Goal: Task Accomplishment & Management: Complete application form

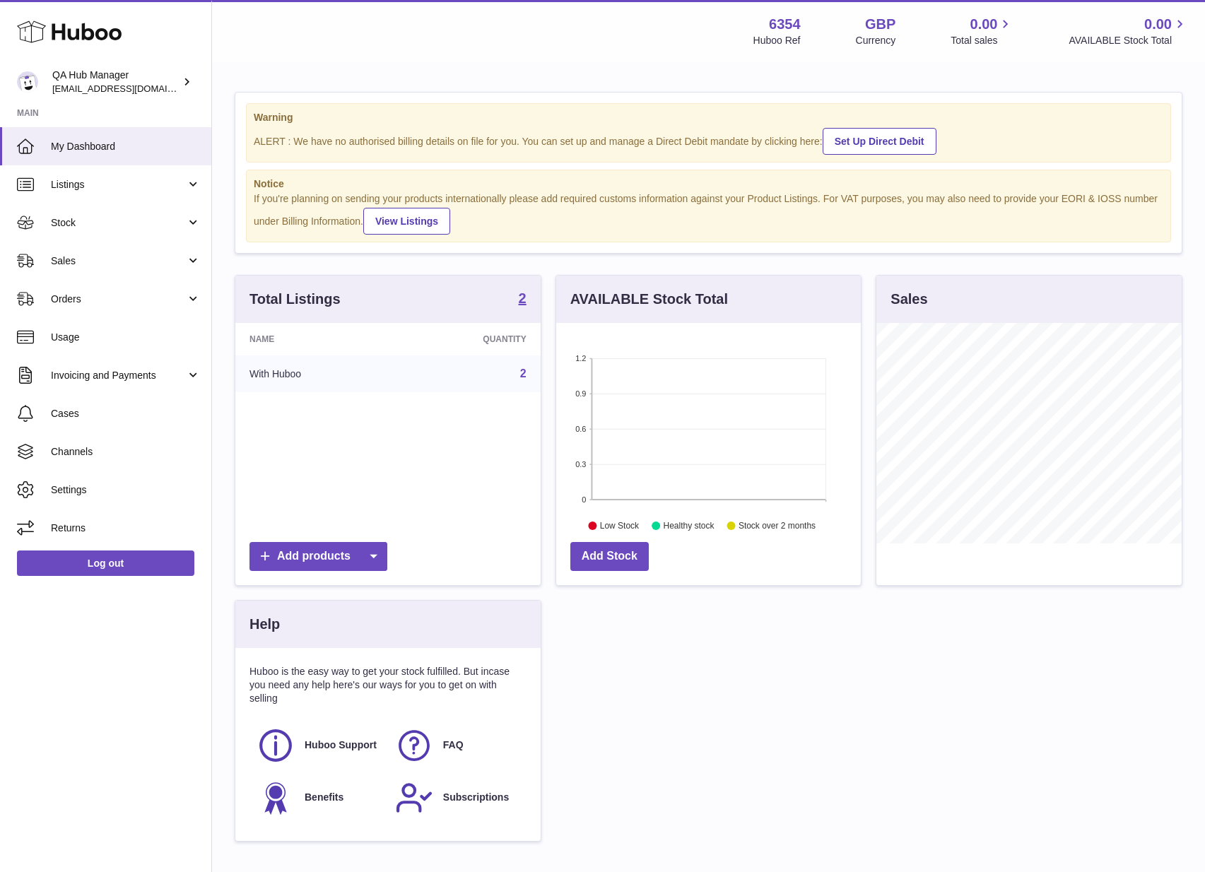
scroll to position [220, 305]
click at [121, 80] on div "QA Hub Manager QATestClient@huboo.co.uk" at bounding box center [115, 82] width 127 height 27
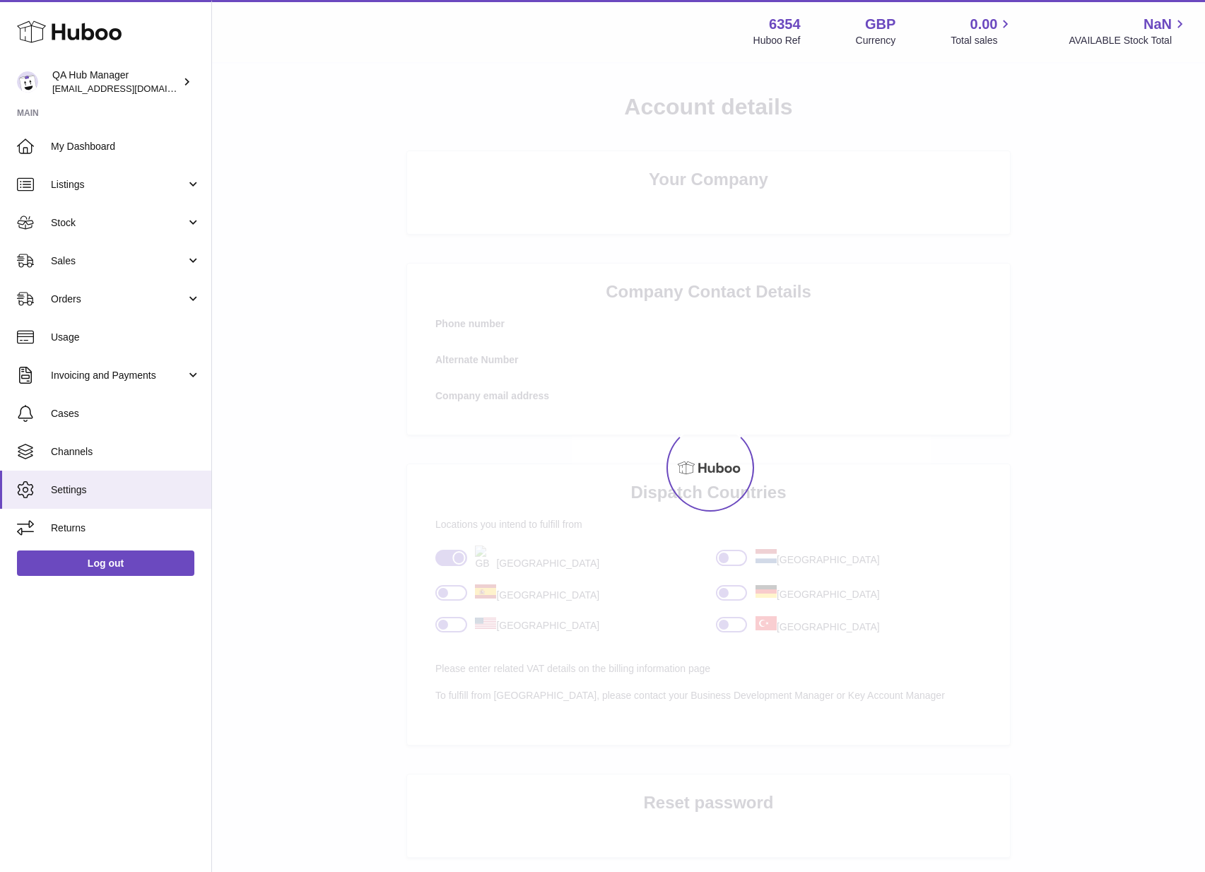
click at [794, 23] on strong "6354" at bounding box center [785, 24] width 32 height 19
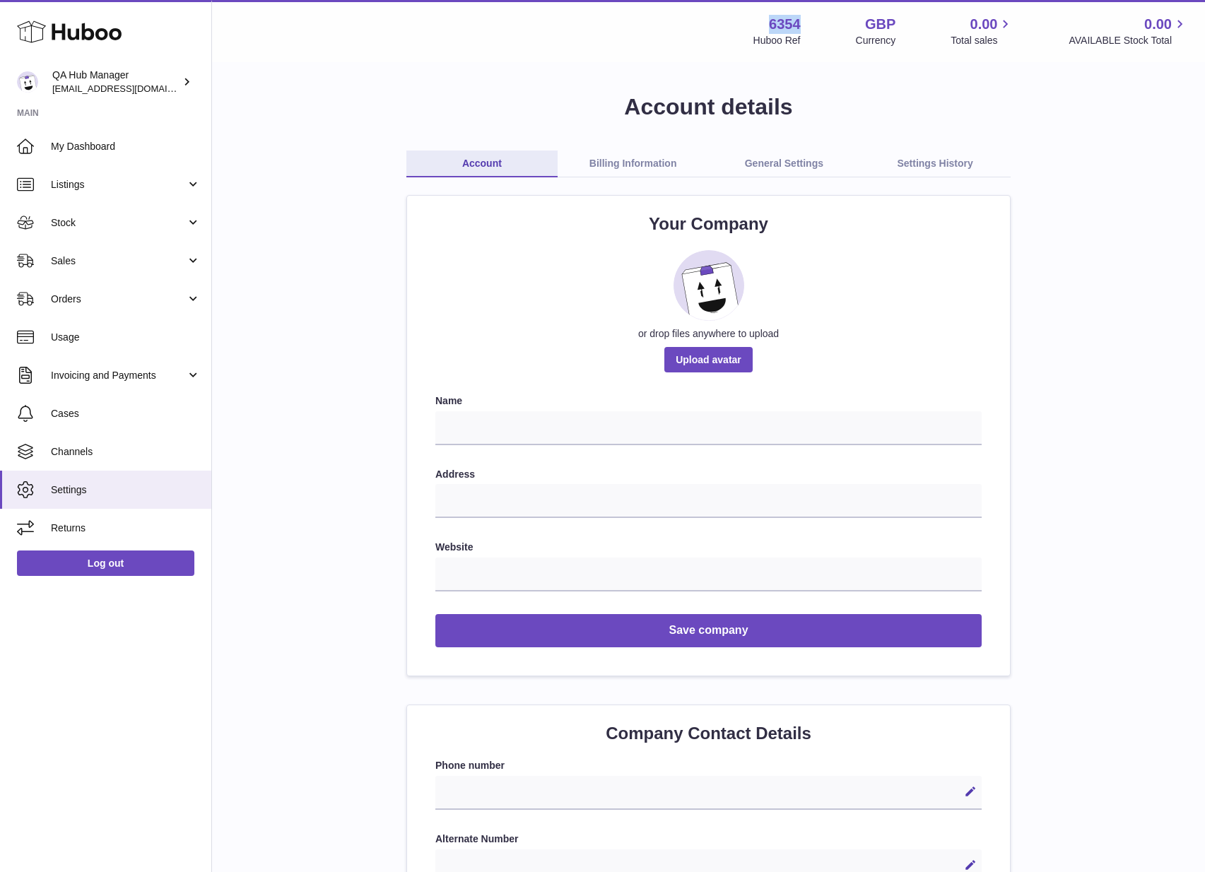
click at [794, 23] on strong "6354" at bounding box center [785, 24] width 32 height 19
copy strong "6354"
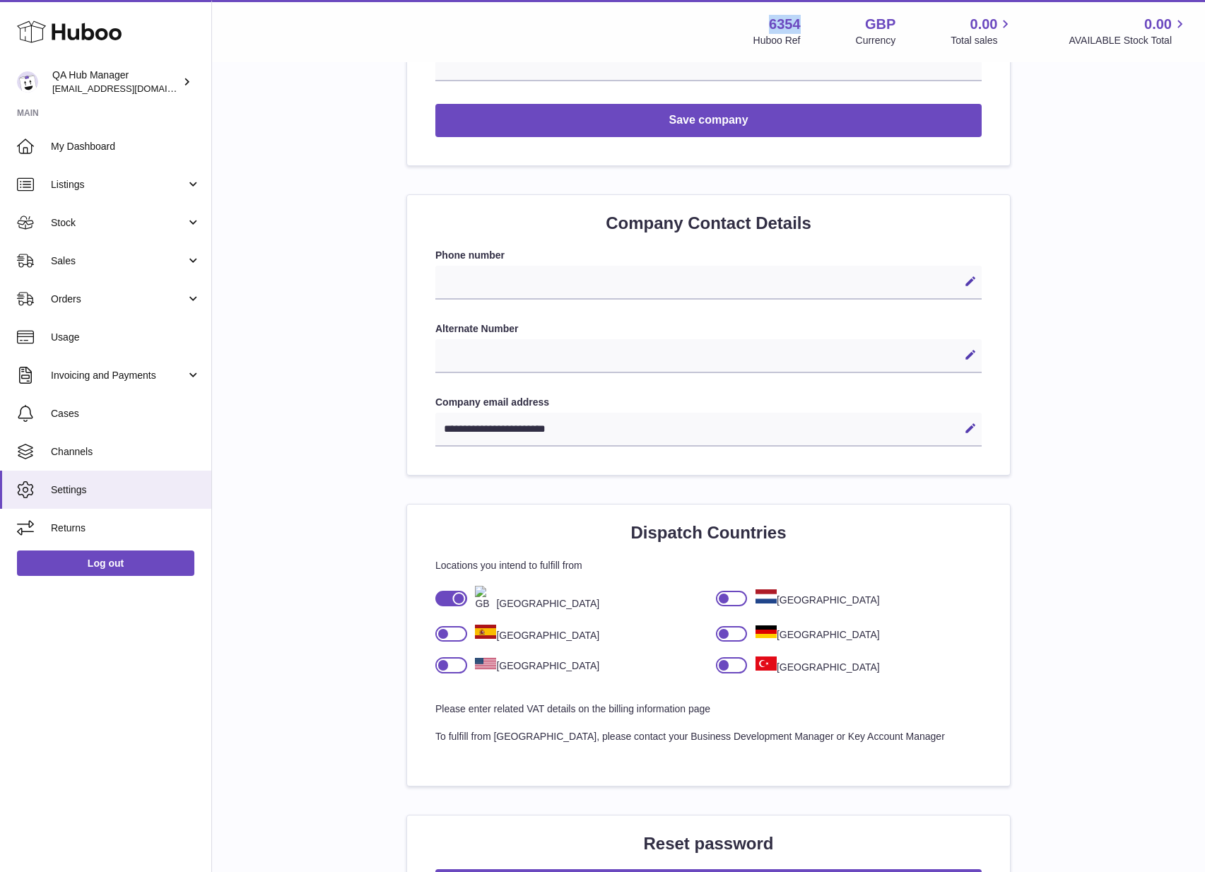
scroll to position [508, 0]
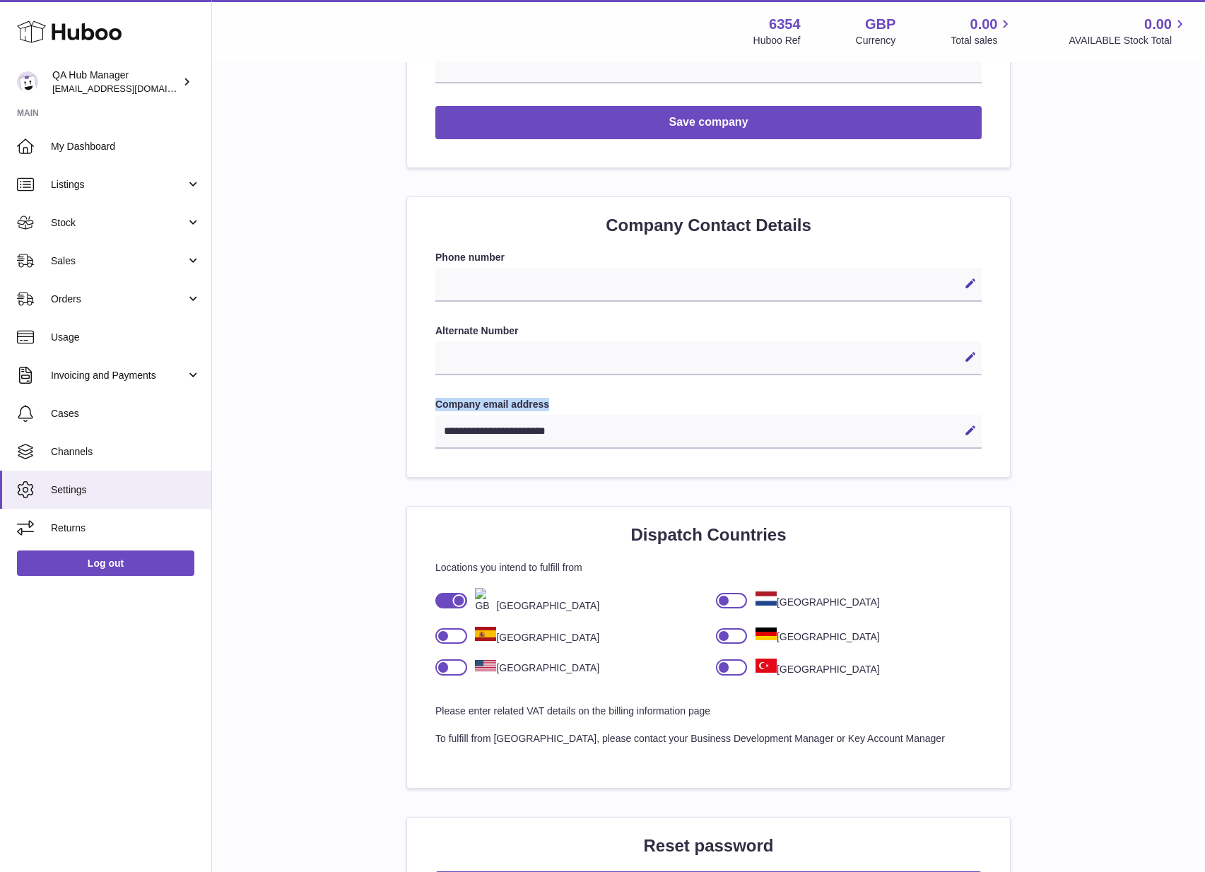
drag, startPoint x: 639, startPoint y: 442, endPoint x: 429, endPoint y: 411, distance: 212.3
click at [429, 411] on div "**********" at bounding box center [708, 337] width 603 height 280
click at [970, 423] on button "Edit" at bounding box center [970, 430] width 23 height 23
drag, startPoint x: 656, startPoint y: 430, endPoint x: 400, endPoint y: 418, distance: 256.8
click at [400, 418] on div "**********" at bounding box center [709, 560] width 948 height 1953
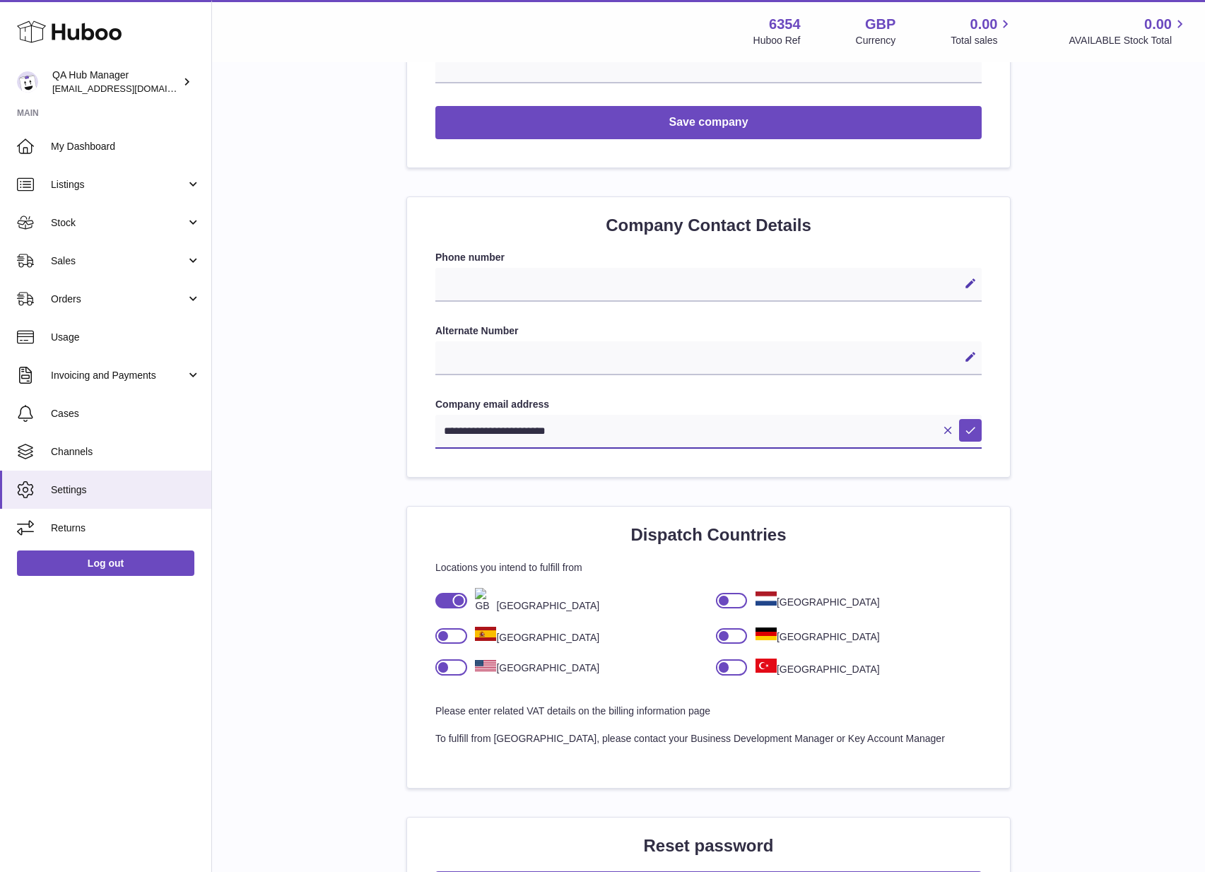
drag, startPoint x: 593, startPoint y: 432, endPoint x: 382, endPoint y: 432, distance: 211.3
click at [382, 432] on div "**********" at bounding box center [709, 560] width 948 height 1953
click at [539, 430] on input "**********" at bounding box center [708, 432] width 546 height 34
drag, startPoint x: 505, startPoint y: 433, endPoint x: 303, endPoint y: 425, distance: 202.3
click at [303, 425] on div "**********" at bounding box center [709, 560] width 948 height 1953
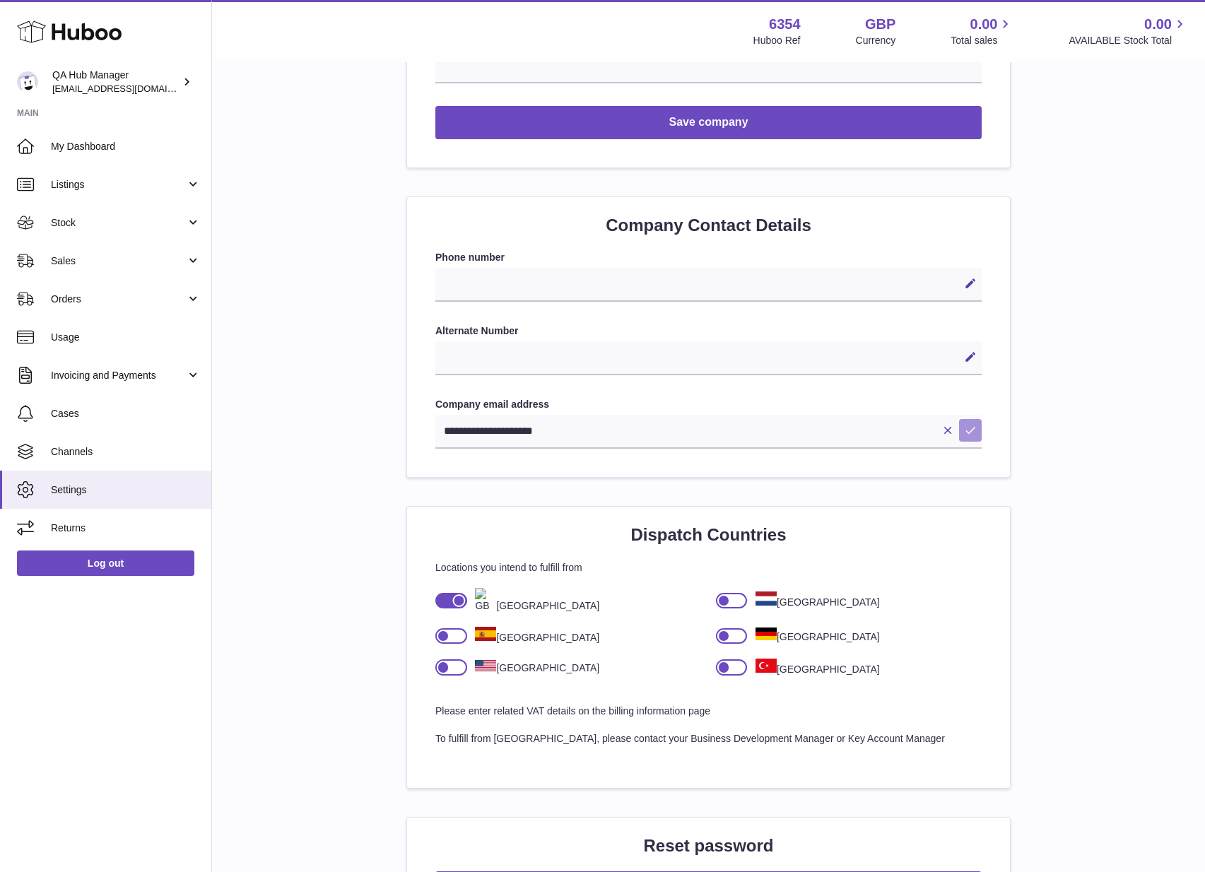
click at [970, 433] on icon at bounding box center [970, 430] width 13 height 13
click at [773, 23] on strong "6354" at bounding box center [785, 24] width 32 height 19
copy strong "6354"
click at [622, 422] on div "**********" at bounding box center [708, 432] width 546 height 34
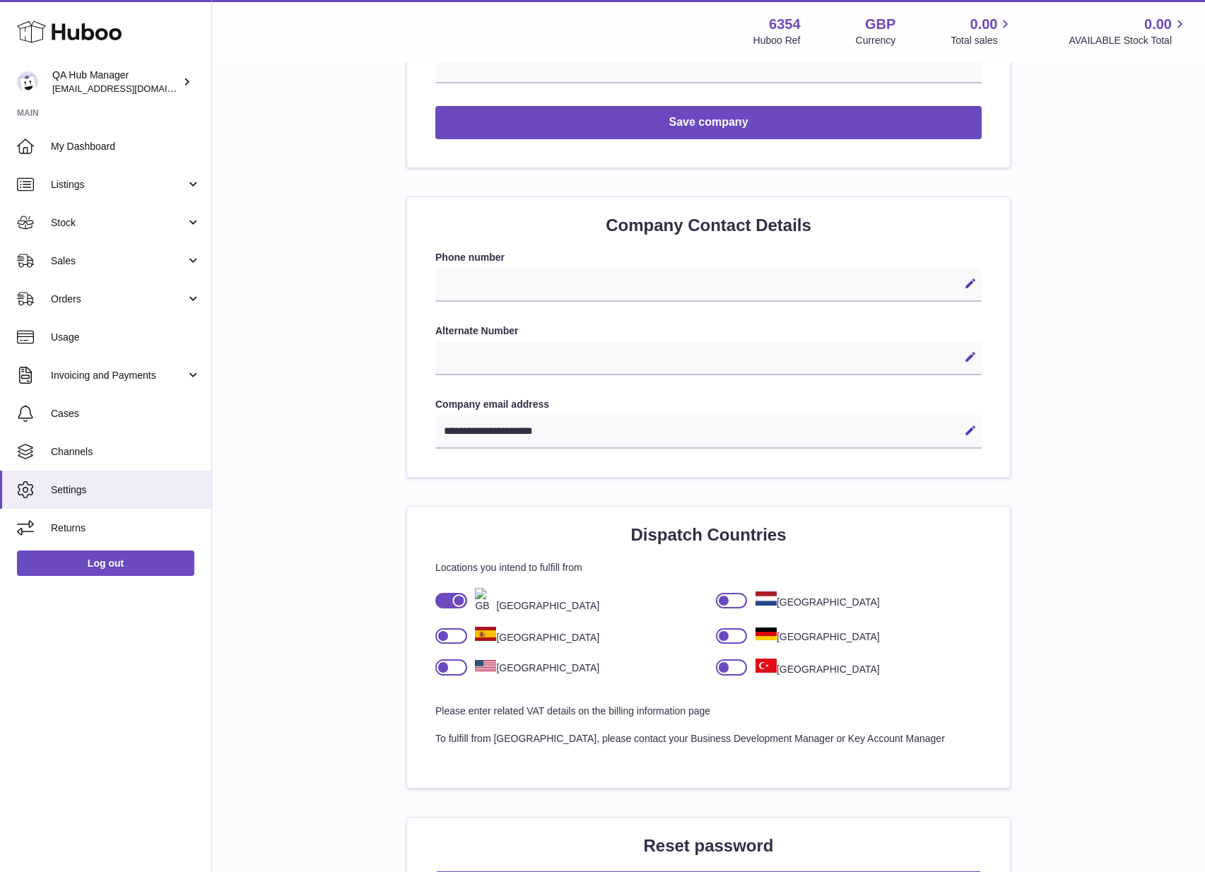
click at [634, 435] on div "**********" at bounding box center [708, 432] width 546 height 34
click at [977, 437] on button "Edit" at bounding box center [970, 430] width 23 height 23
click at [772, 426] on input "**********" at bounding box center [708, 432] width 546 height 34
type input "**********"
click at [974, 423] on button "Save" at bounding box center [970, 430] width 23 height 23
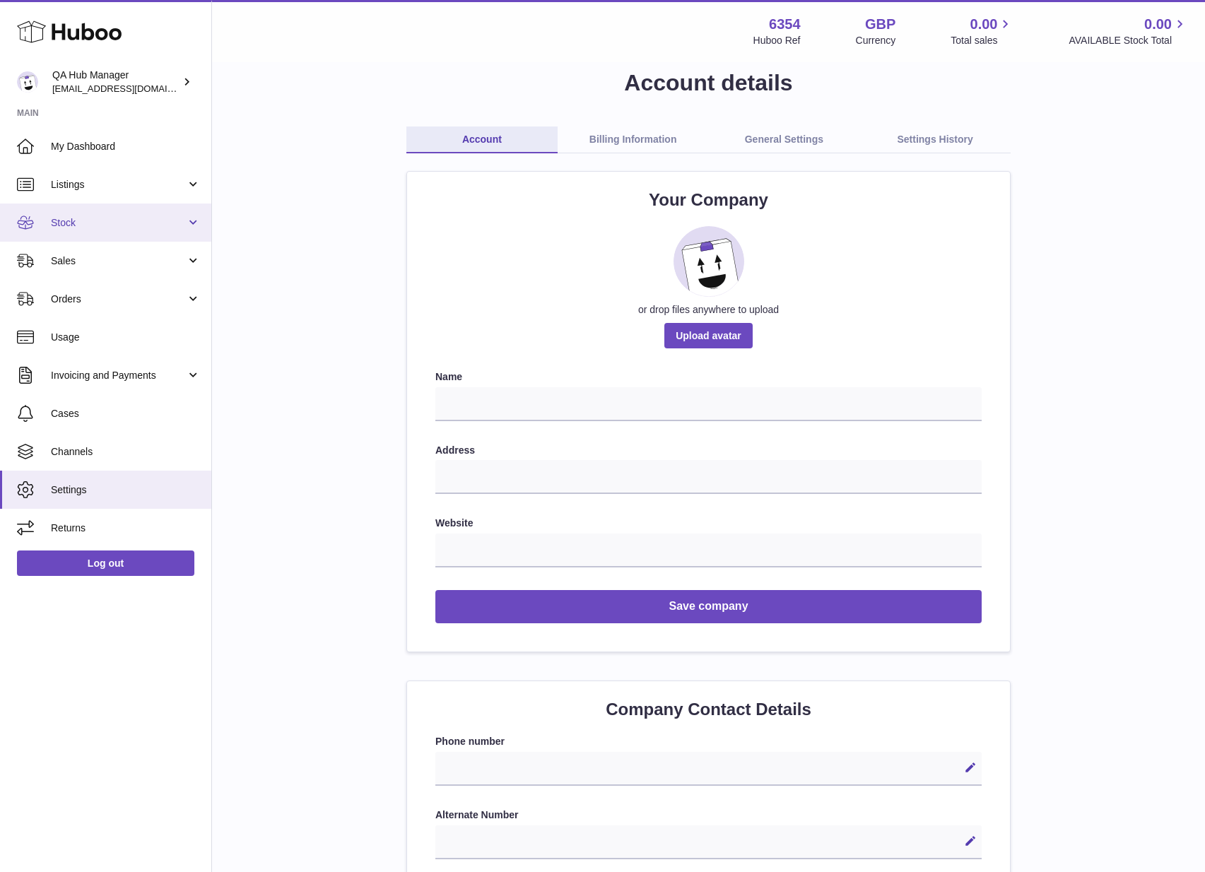
scroll to position [0, 0]
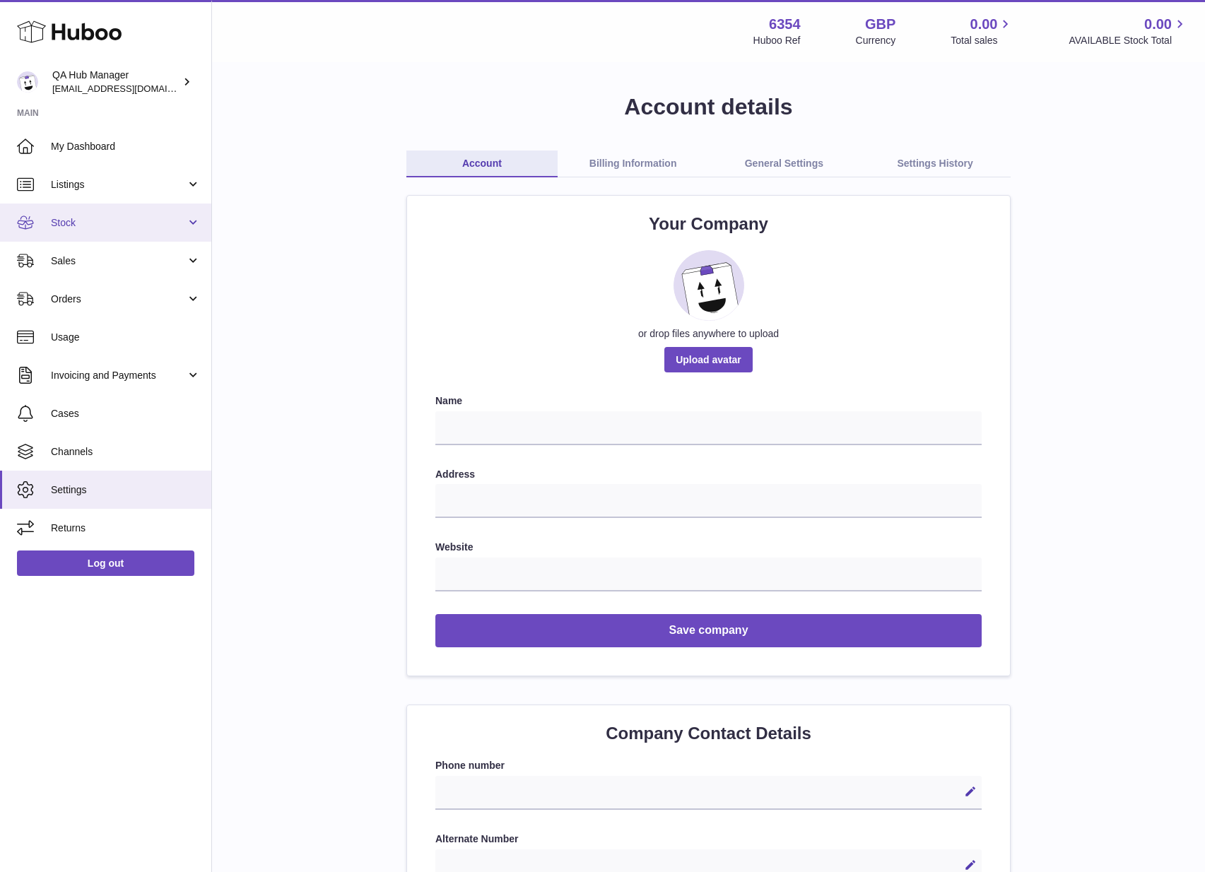
click at [117, 230] on link "Stock" at bounding box center [105, 223] width 211 height 38
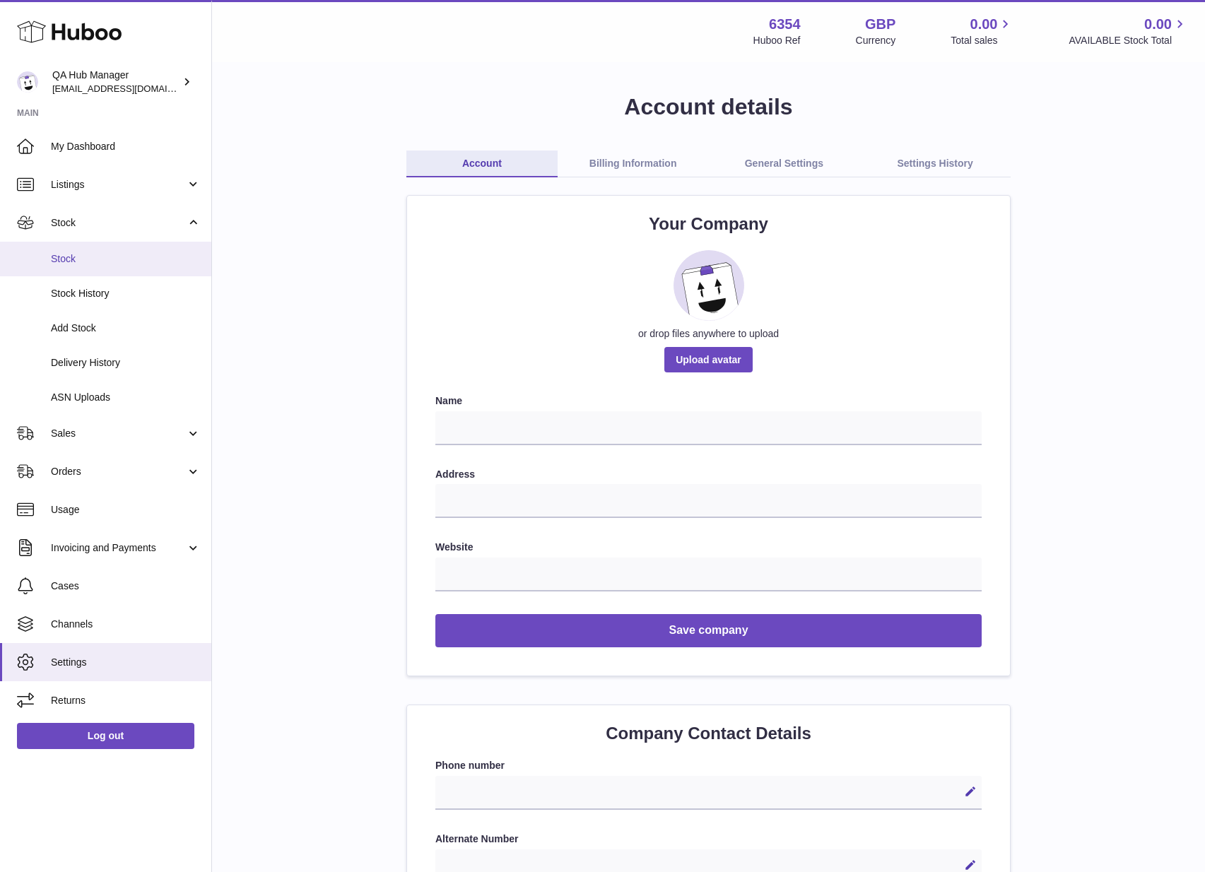
click at [106, 251] on link "Stock" at bounding box center [105, 259] width 211 height 35
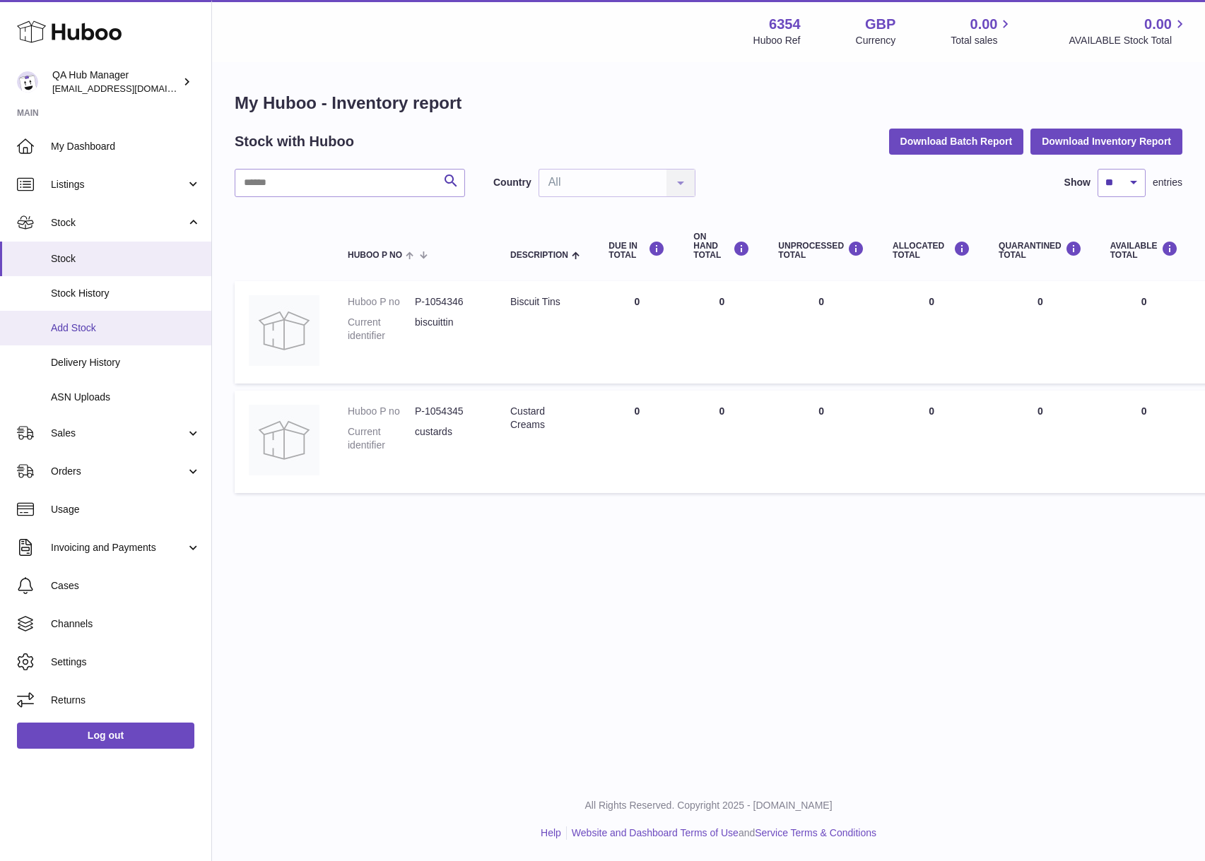
click at [132, 324] on span "Add Stock" at bounding box center [126, 328] width 150 height 13
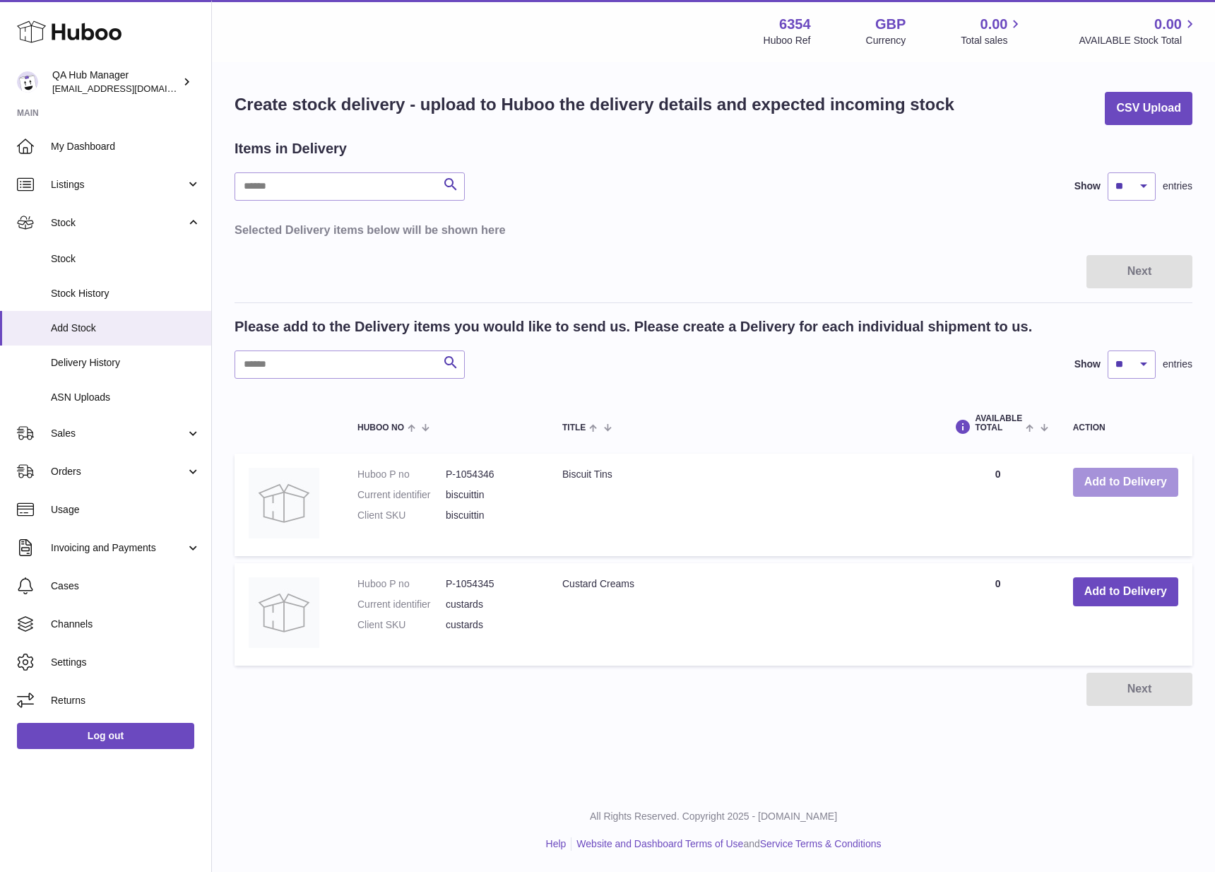
click at [1106, 484] on button "Add to Delivery" at bounding box center [1125, 482] width 105 height 29
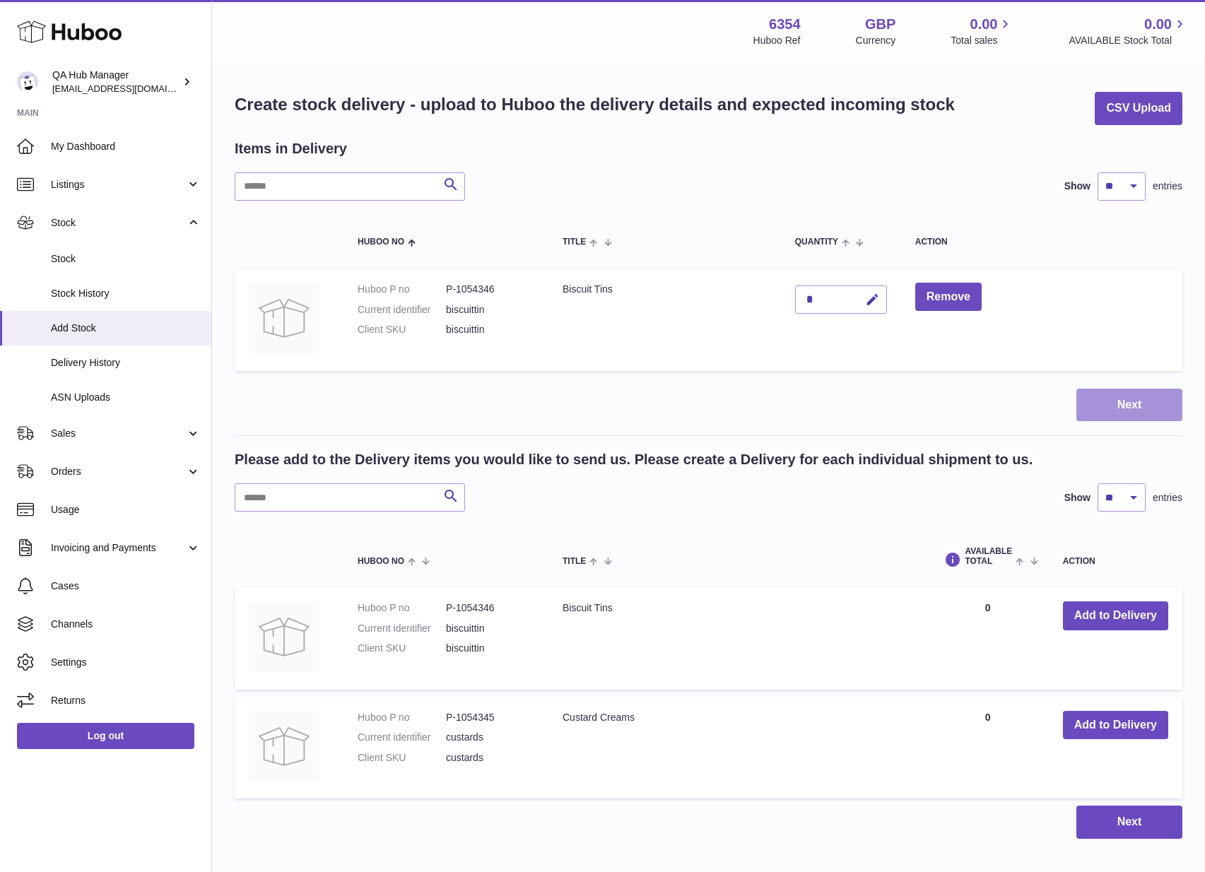
click at [1090, 394] on button "Next" at bounding box center [1129, 405] width 106 height 33
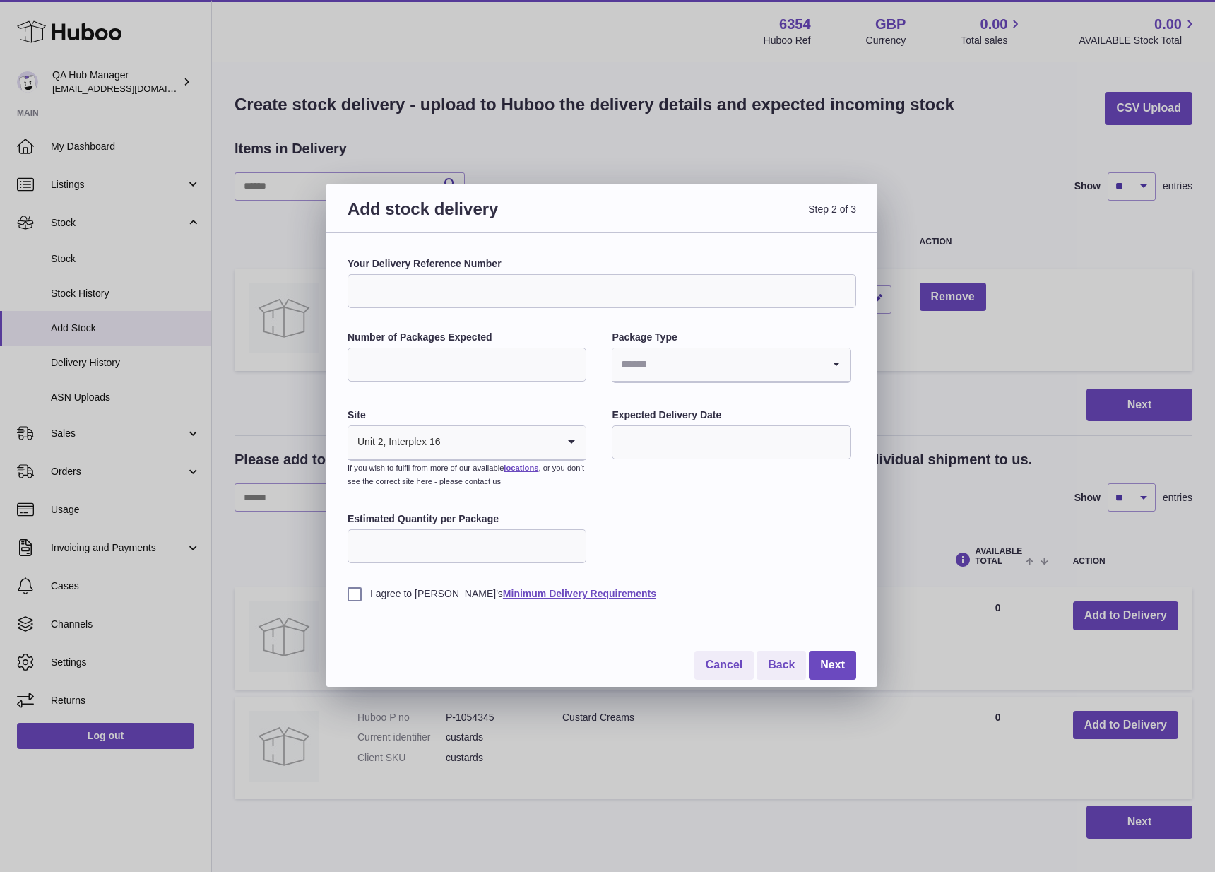
click at [537, 295] on input "Your Delivery Reference Number" at bounding box center [602, 291] width 509 height 34
type input "**********"
type input "*"
click at [527, 550] on input "Estimated Quantity per Package" at bounding box center [467, 546] width 239 height 34
type input "*"
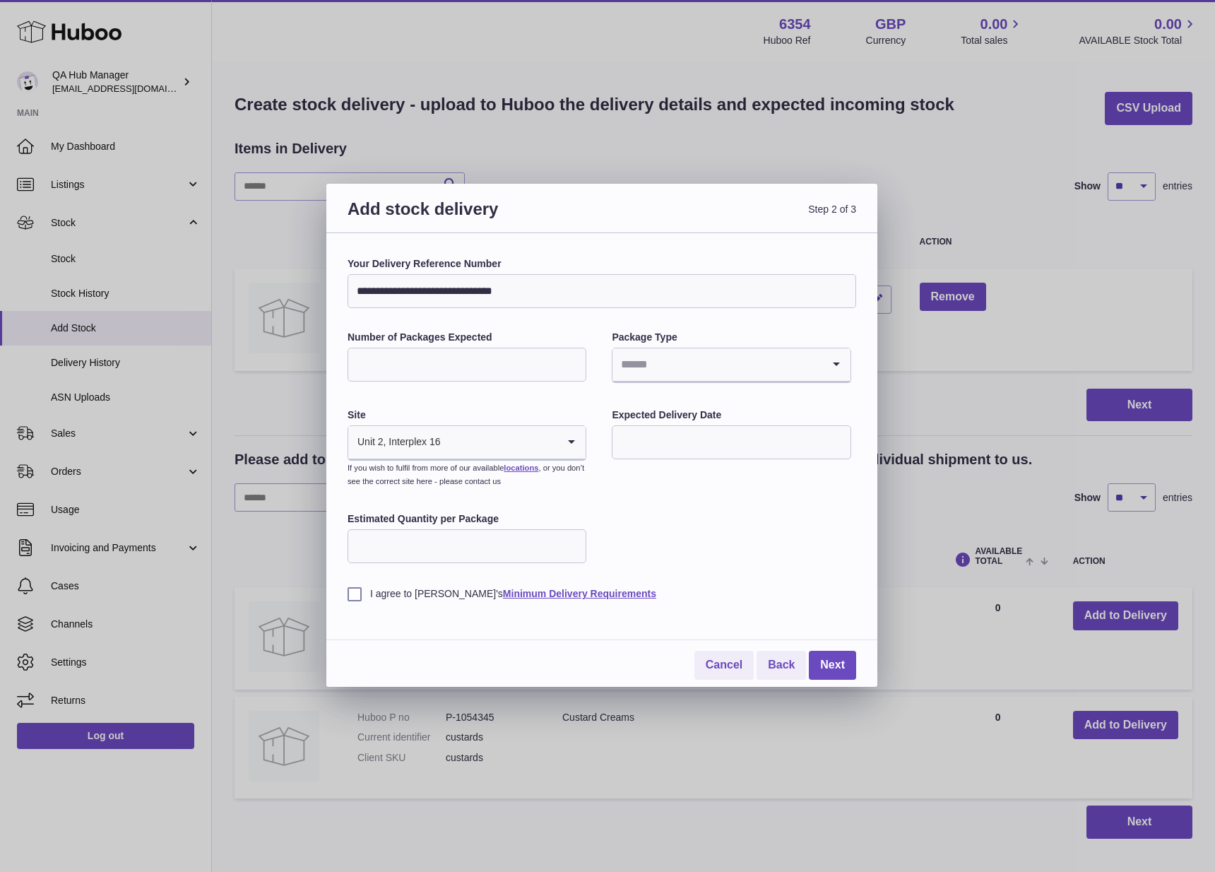
click at [410, 588] on label "I agree to Huboo's Minimum Delivery Requirements" at bounding box center [602, 593] width 509 height 13
click at [839, 661] on link "Next" at bounding box center [832, 665] width 47 height 29
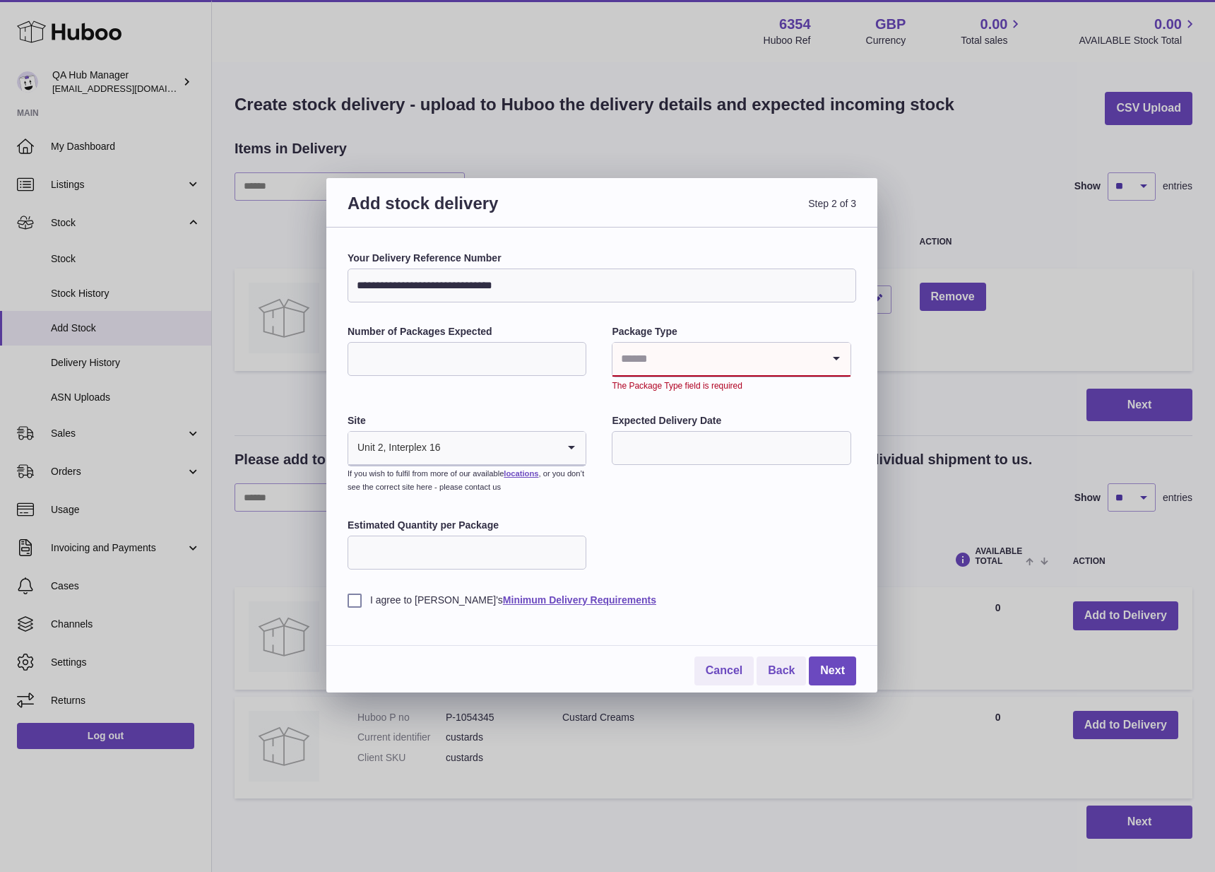
click at [739, 365] on input "Search for option" at bounding box center [717, 359] width 209 height 33
click at [680, 395] on li "Unknown" at bounding box center [731, 397] width 236 height 28
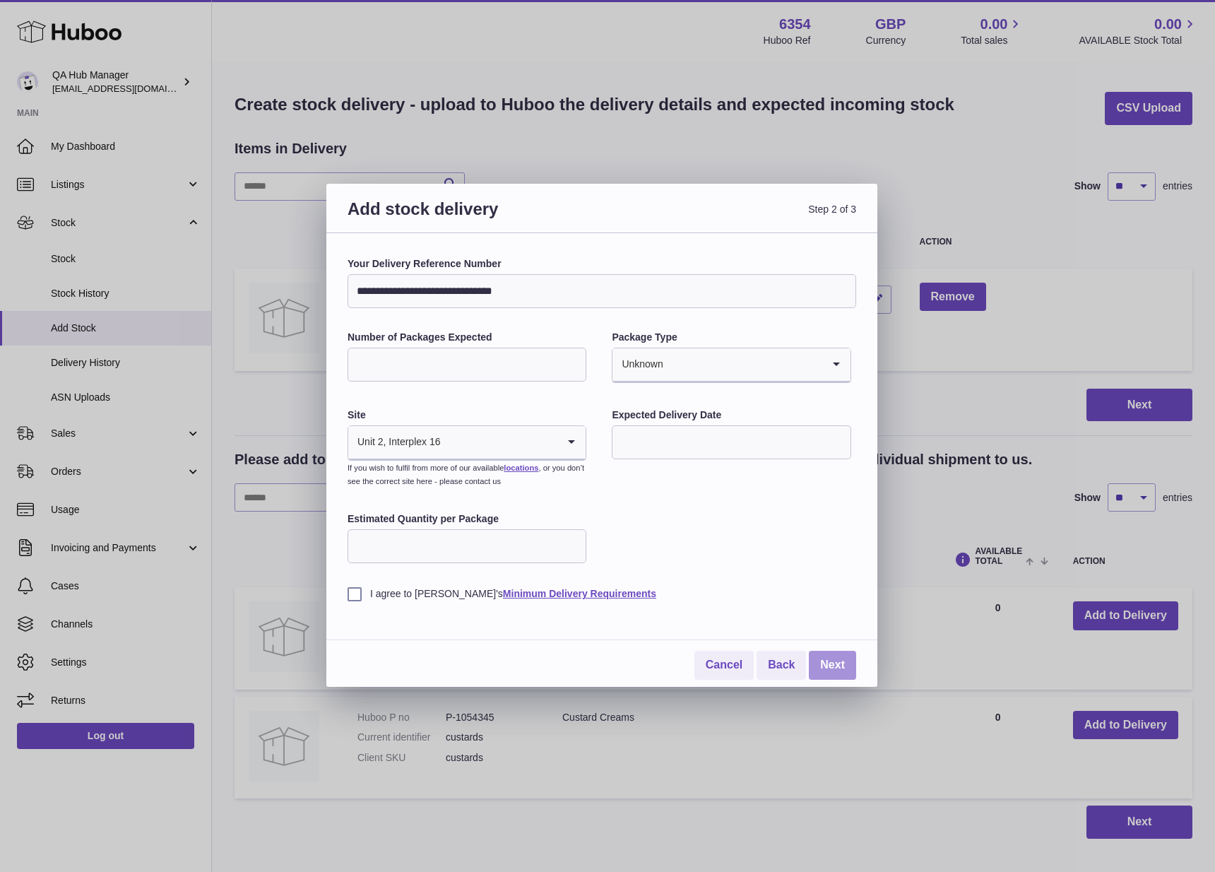
click at [838, 652] on link "Next" at bounding box center [832, 665] width 47 height 29
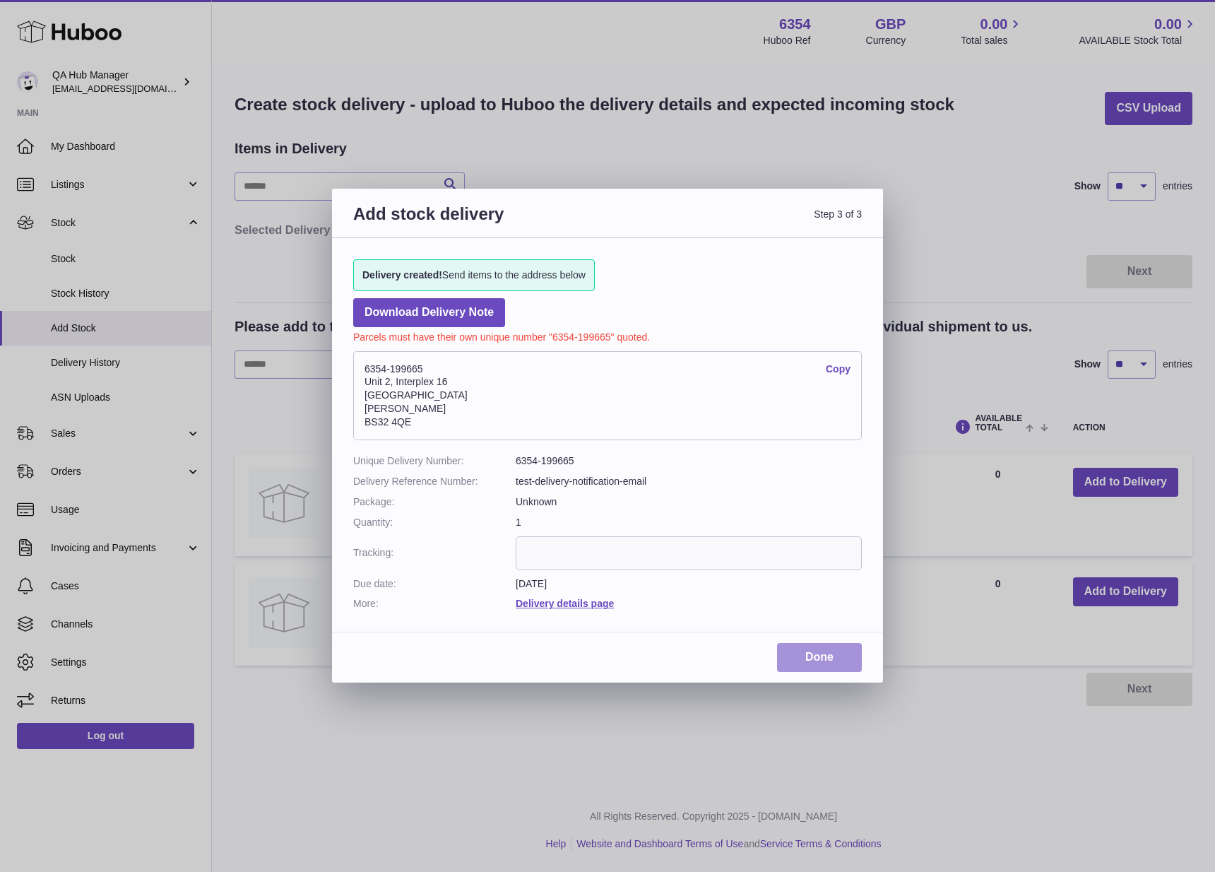
click at [830, 647] on link "Done" at bounding box center [819, 657] width 85 height 29
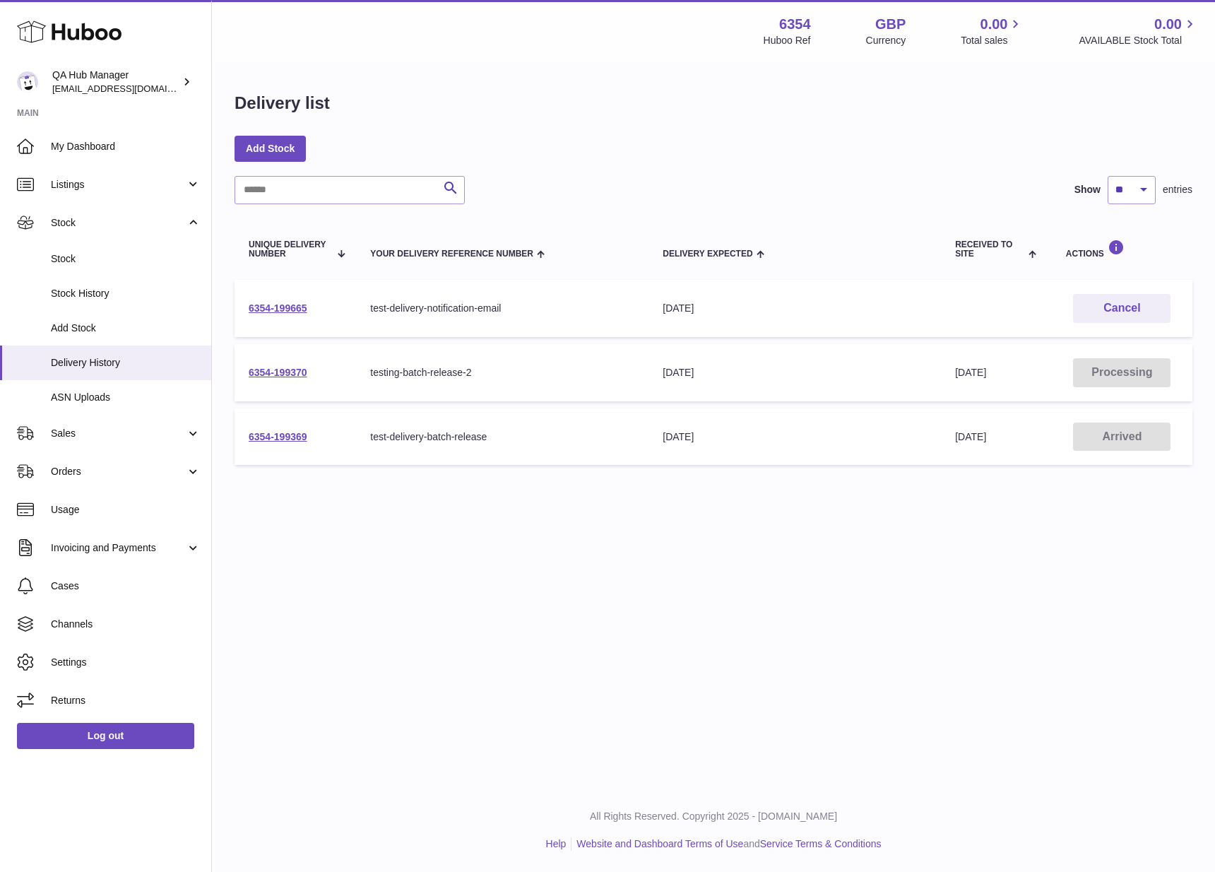
click at [800, 21] on strong "6354" at bounding box center [795, 24] width 32 height 19
copy strong "6354"
click at [120, 317] on link "Add Stock" at bounding box center [105, 328] width 211 height 35
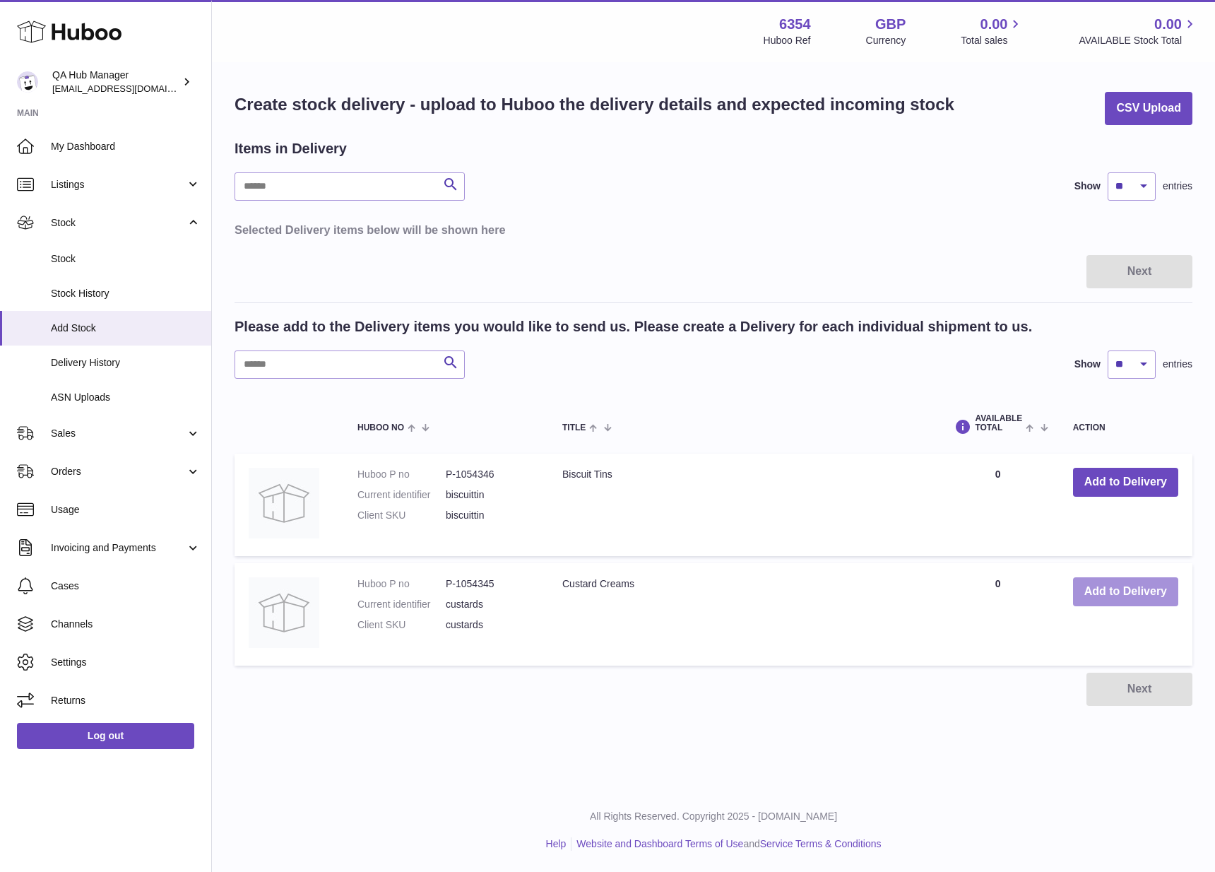
click at [1143, 602] on button "Add to Delivery" at bounding box center [1125, 591] width 105 height 29
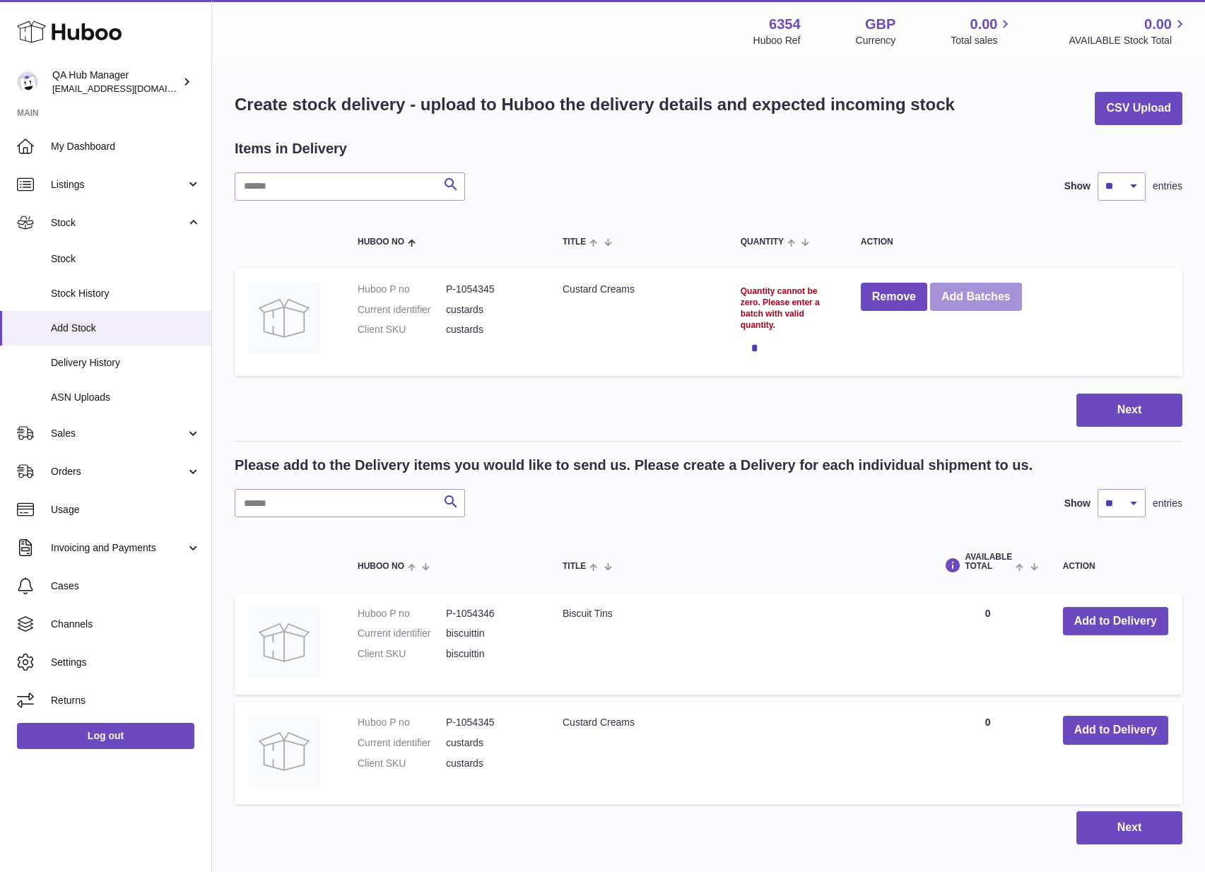
click at [985, 293] on button "Add Batches" at bounding box center [976, 297] width 92 height 29
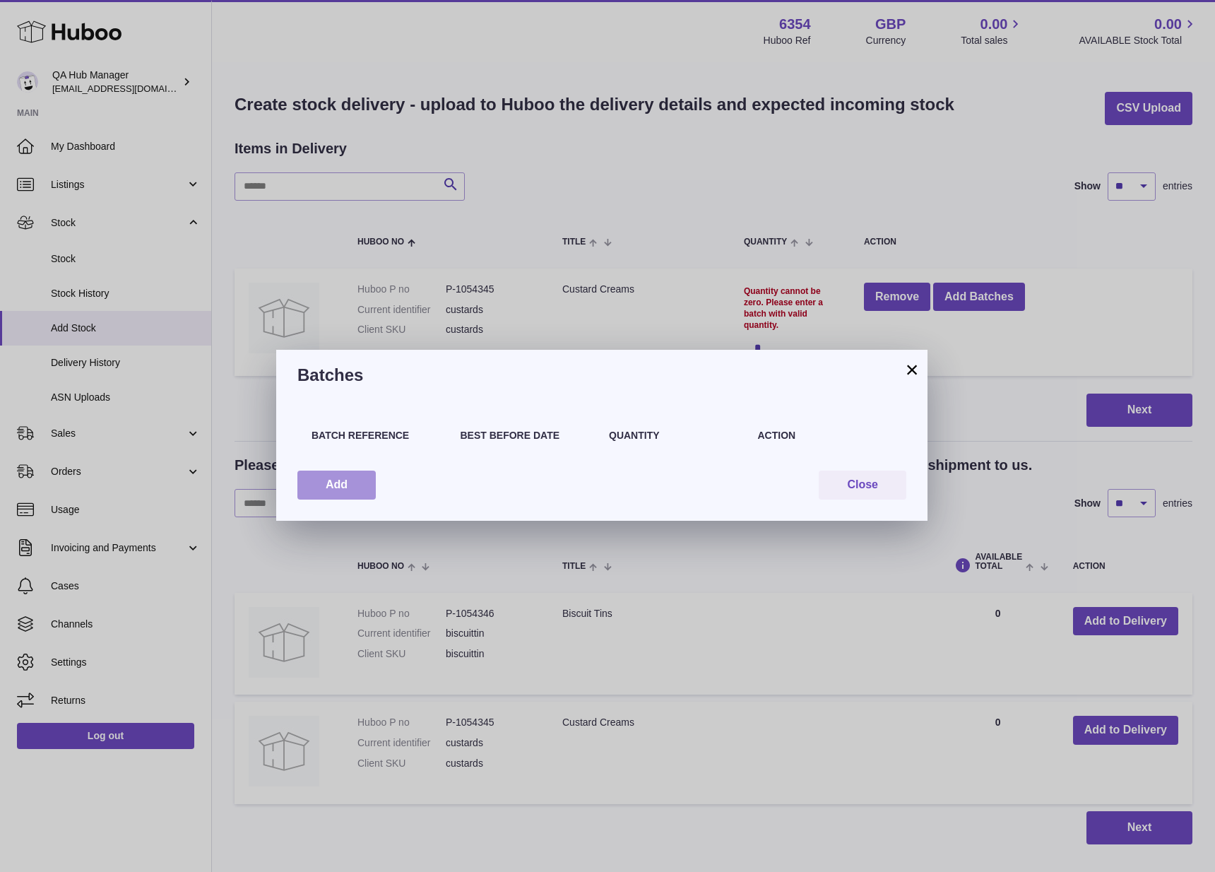
click at [351, 484] on button "Add" at bounding box center [336, 485] width 78 height 29
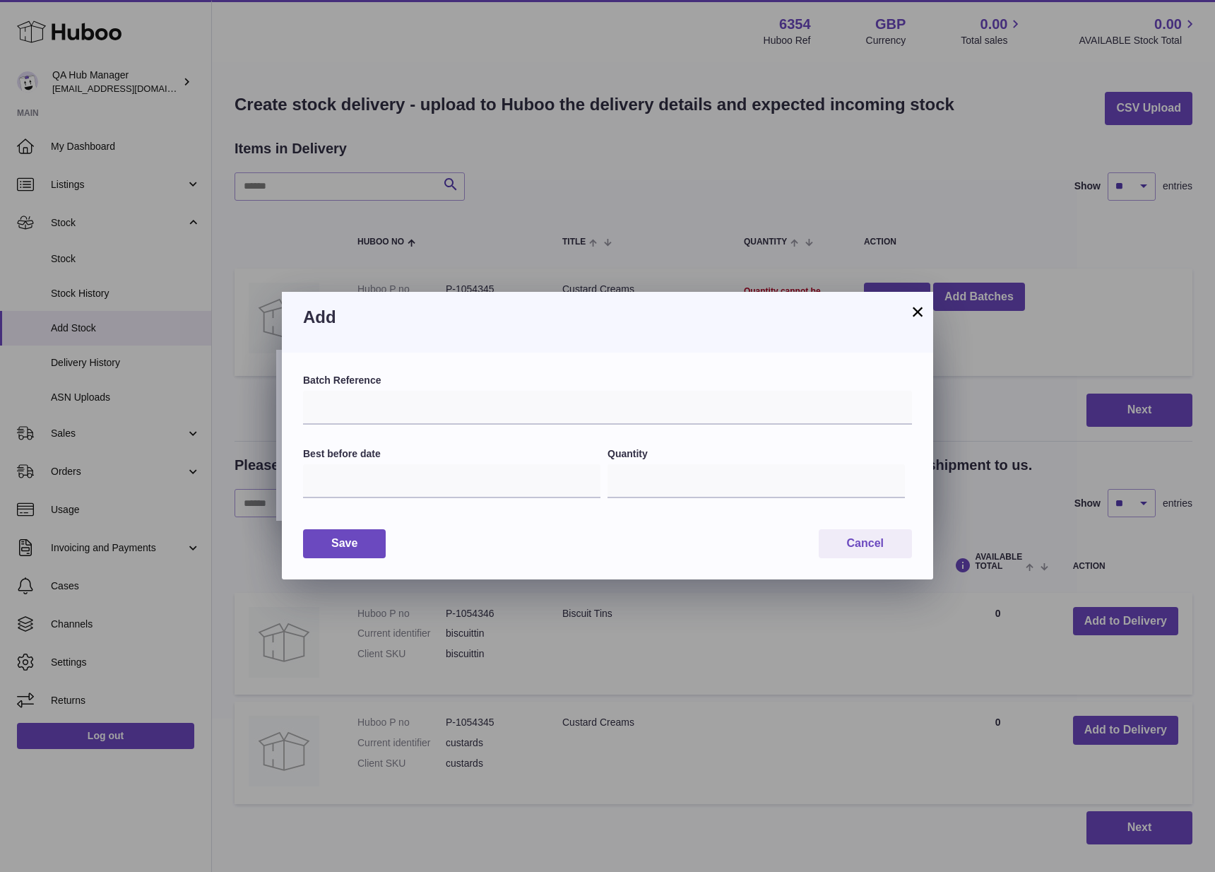
click at [407, 385] on label "Batch Reference" at bounding box center [607, 380] width 609 height 13
click at [407, 397] on input "text" at bounding box center [607, 408] width 609 height 34
type input "**********"
click at [375, 535] on button "Save" at bounding box center [344, 543] width 83 height 29
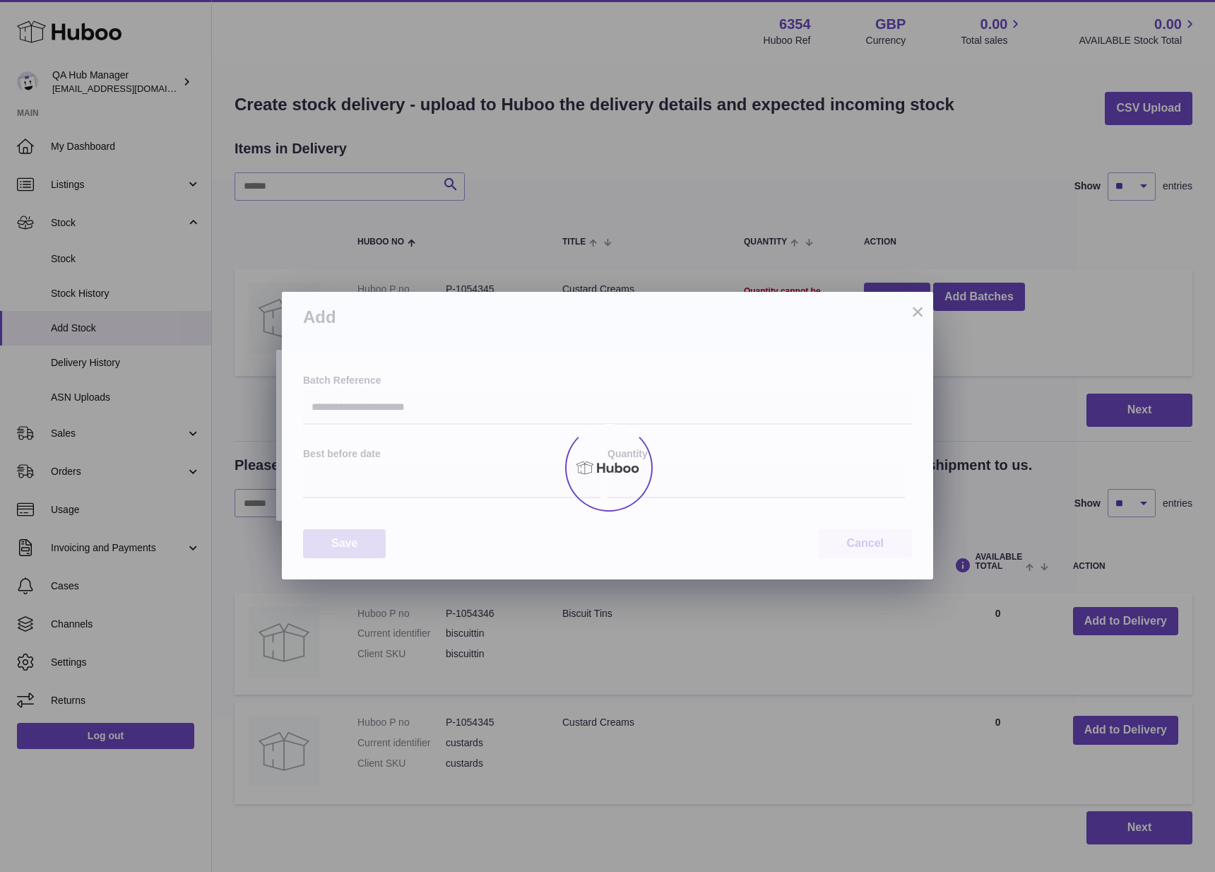
type input "*"
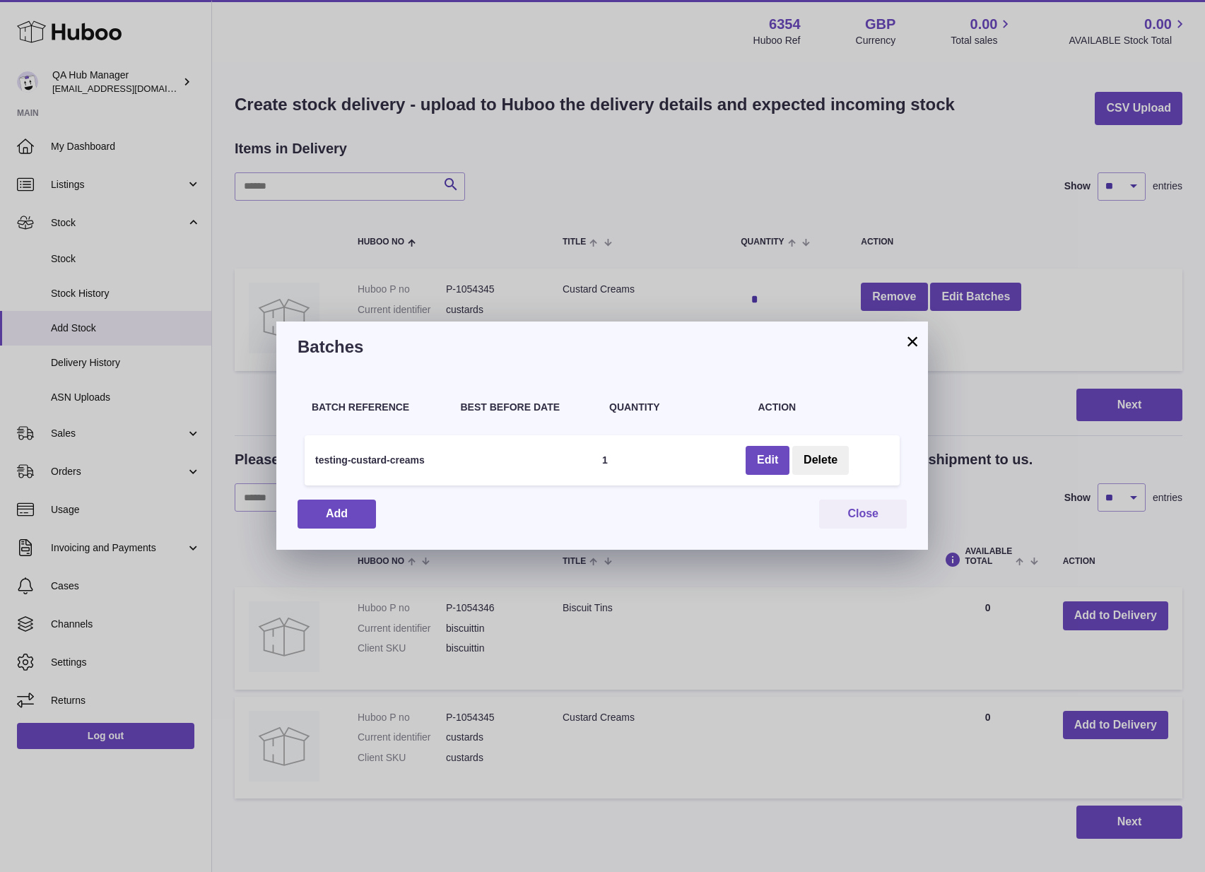
click at [878, 531] on div "Batch Reference Best Before Date Quantity Action testing-custard-creams 1 Edit …" at bounding box center [602, 460] width 652 height 177
click at [879, 516] on button "Close" at bounding box center [863, 514] width 88 height 29
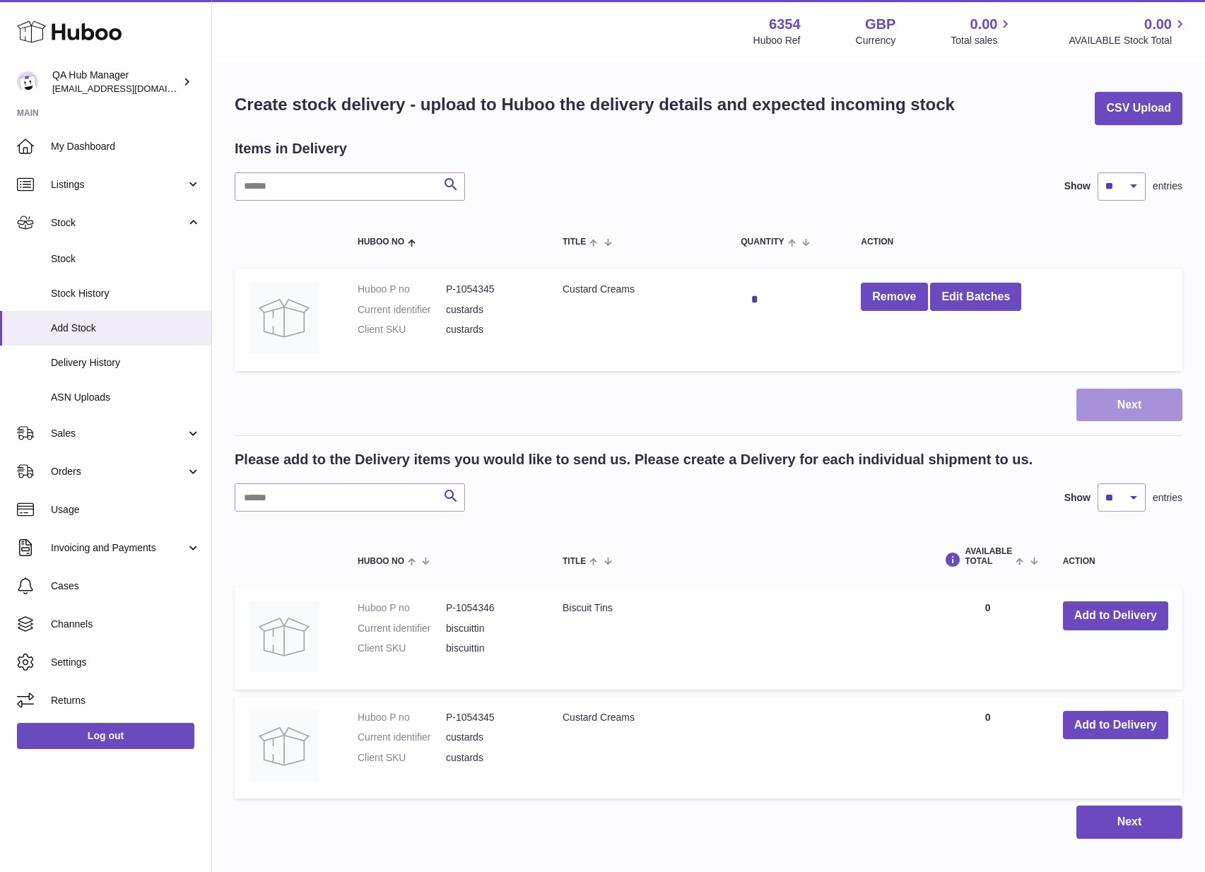
click at [1141, 401] on button "Next" at bounding box center [1129, 405] width 106 height 33
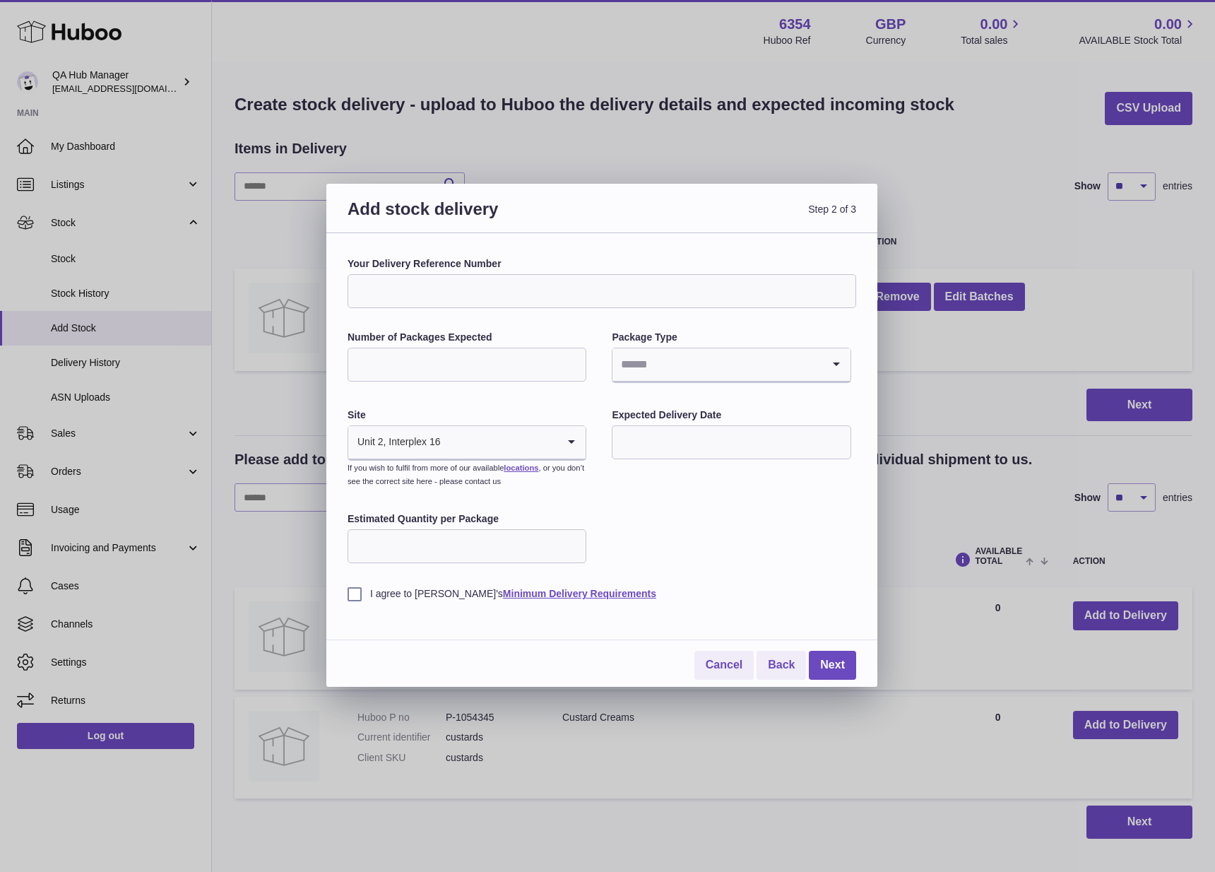
click at [586, 293] on input "Your Delivery Reference Number" at bounding box center [602, 291] width 509 height 34
type input "**********"
click at [701, 354] on input "Search for option" at bounding box center [717, 364] width 209 height 33
click at [680, 397] on li "Unknown" at bounding box center [731, 403] width 236 height 28
click at [510, 375] on input "Number of Packages Expected" at bounding box center [467, 365] width 239 height 34
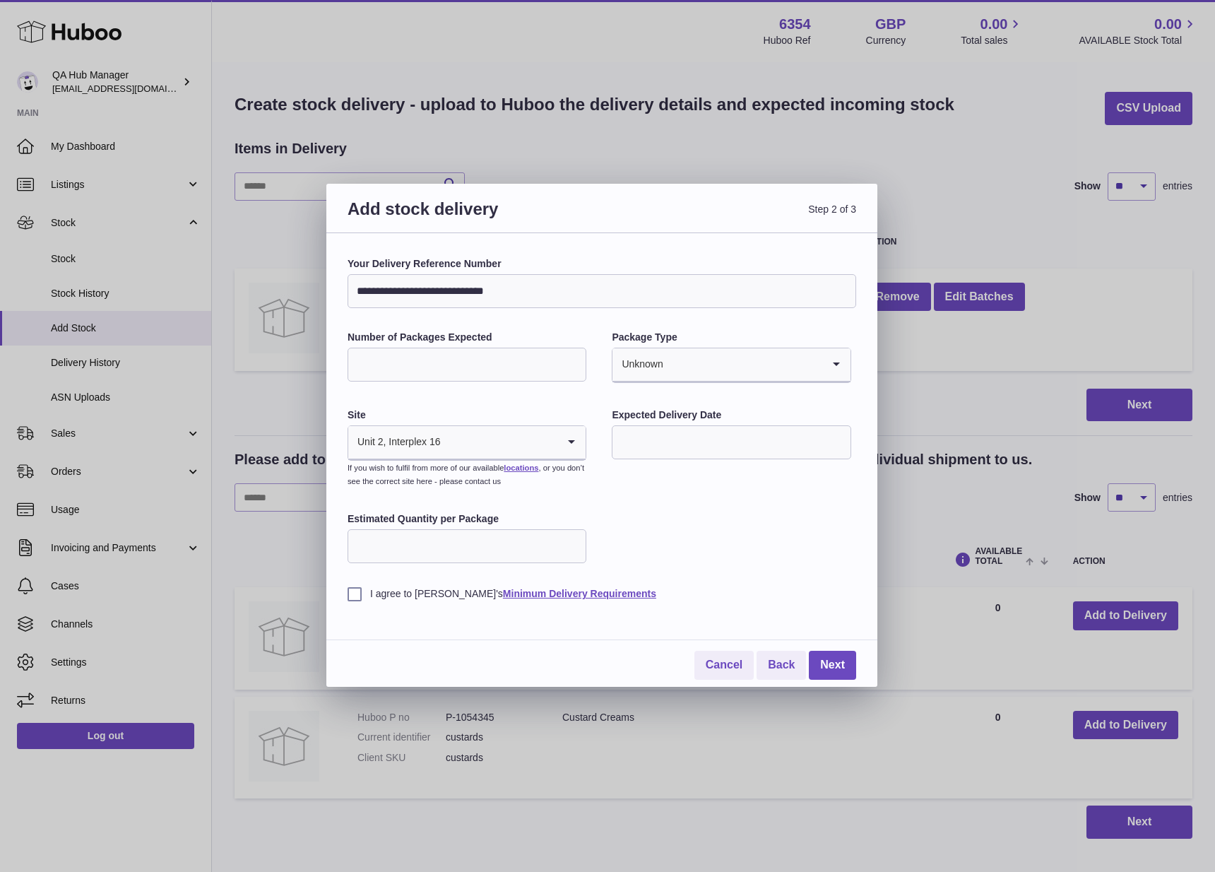
type input "*"
drag, startPoint x: 689, startPoint y: 533, endPoint x: 618, endPoint y: 506, distance: 75.6
click at [690, 532] on div "**********" at bounding box center [602, 428] width 509 height 343
click at [543, 539] on input "Estimated Quantity per Package" at bounding box center [467, 546] width 239 height 34
type input "*"
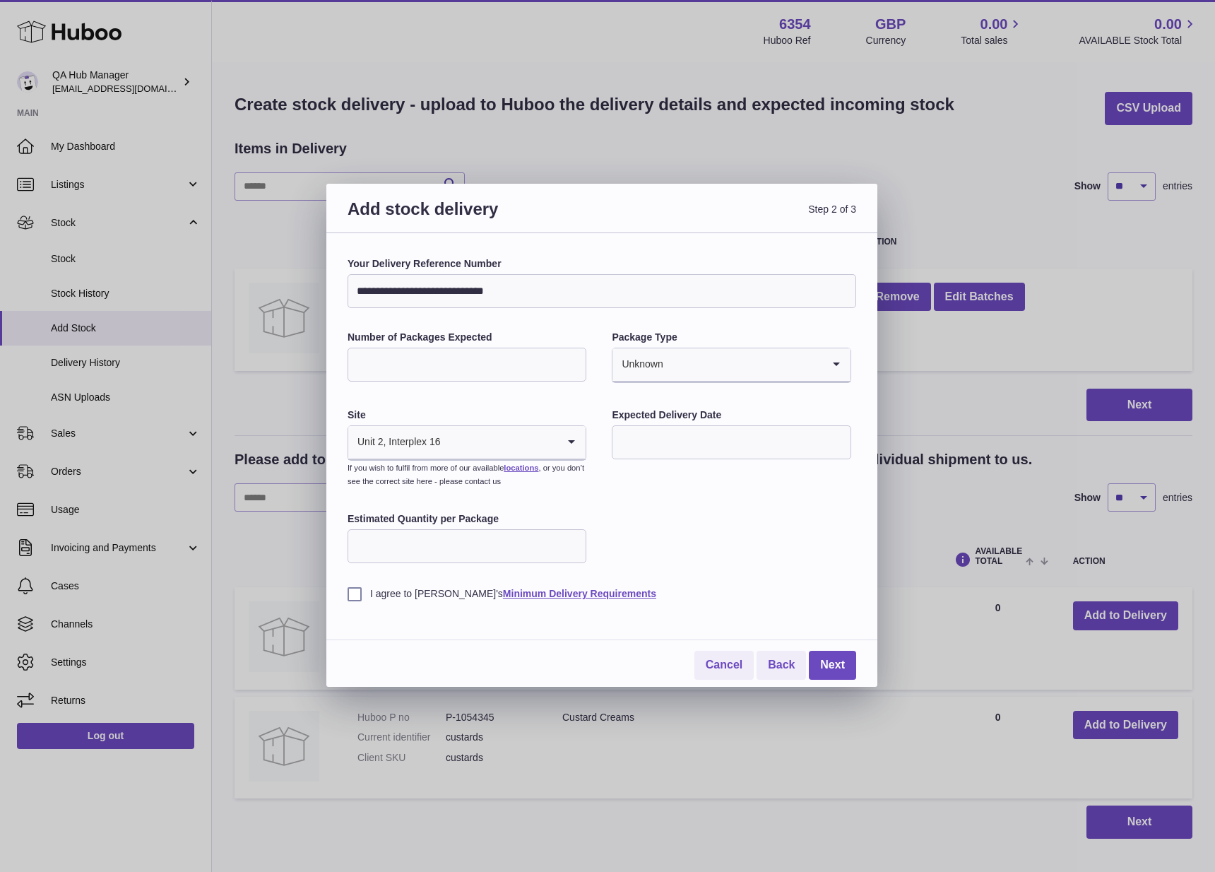
click at [421, 596] on label "I agree to Huboo's Minimum Delivery Requirements" at bounding box center [602, 593] width 509 height 13
click at [849, 656] on link "Next" at bounding box center [832, 665] width 47 height 29
